Goal: Transaction & Acquisition: Purchase product/service

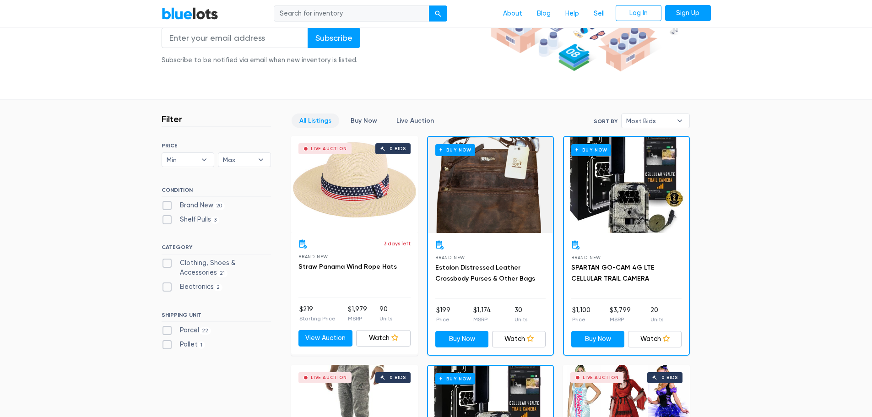
scroll to position [183, 0]
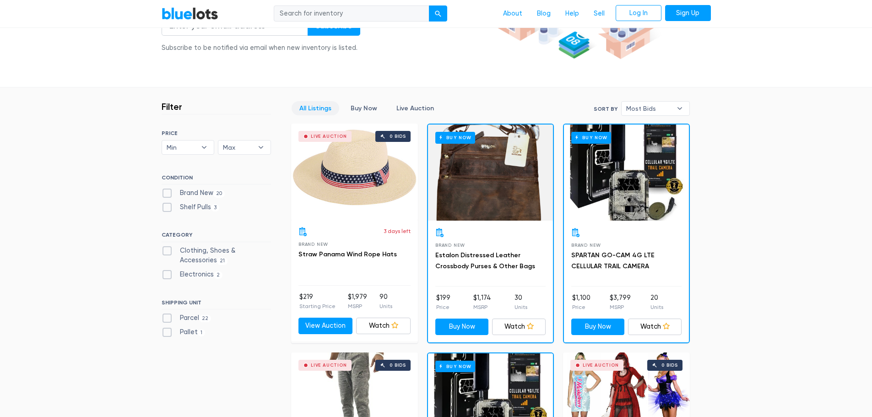
click at [196, 250] on label "Clothing, Shoes & Accessories 21" at bounding box center [216, 256] width 109 height 20
click at [168, 250] on Accessories"] "Clothing, Shoes & Accessories 21" at bounding box center [165, 249] width 6 height 6
checkbox Accessories"] "true"
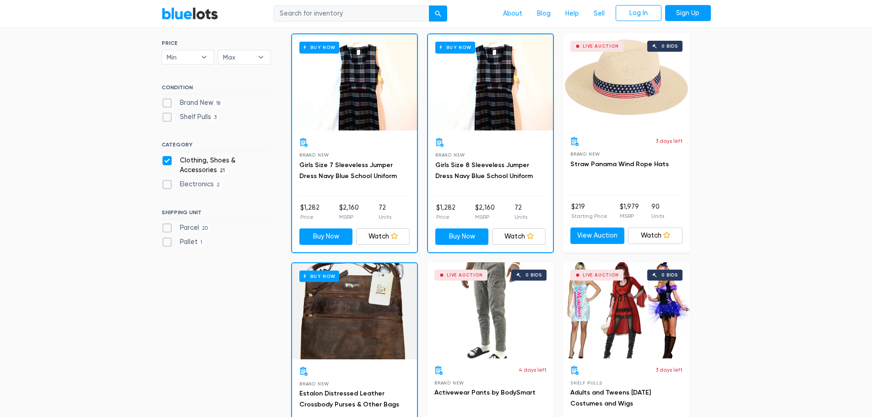
scroll to position [109, 0]
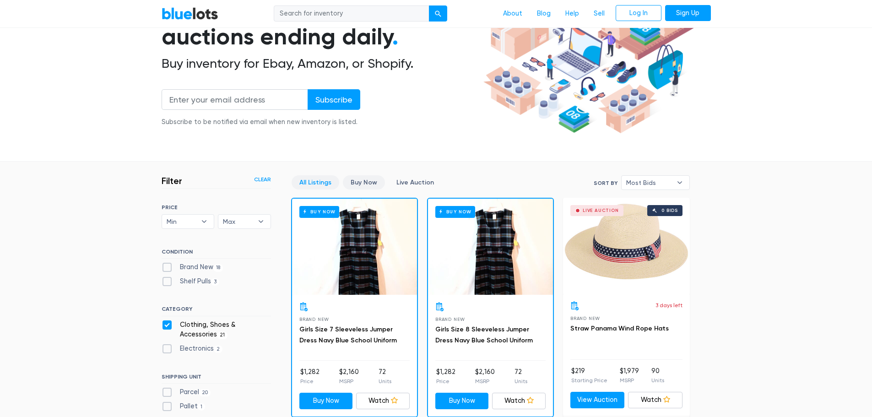
click at [359, 183] on link "Buy Now" at bounding box center [364, 182] width 42 height 14
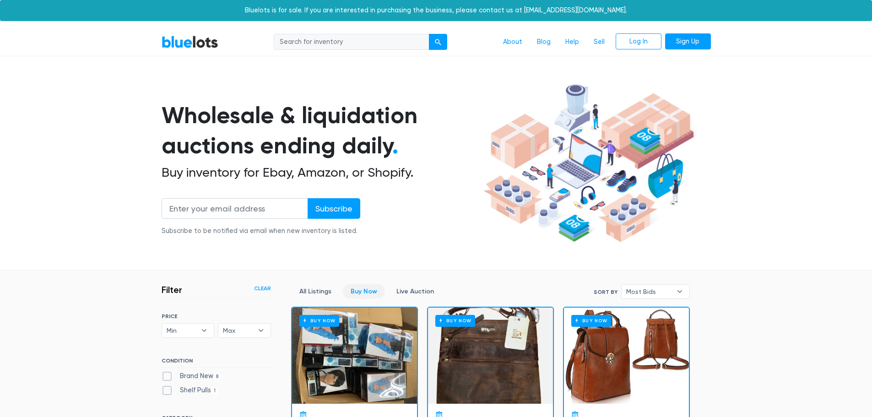
click at [205, 40] on link "BlueLots" at bounding box center [190, 41] width 57 height 13
